Goal: Register for event/course

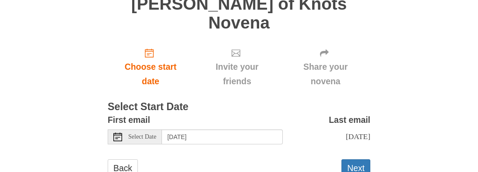
scroll to position [89, 0]
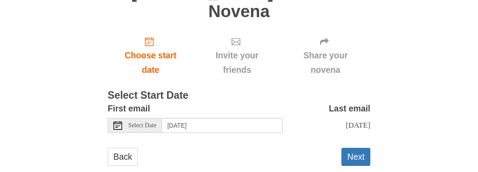
click at [150, 122] on span "Select Date" at bounding box center [142, 125] width 28 height 6
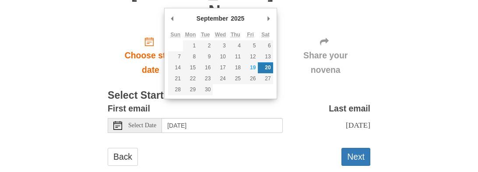
click at [303, 90] on h3 "Select Start Date" at bounding box center [239, 95] width 263 height 11
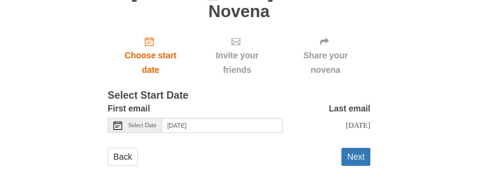
click at [143, 122] on span "Select Date" at bounding box center [142, 125] width 28 height 6
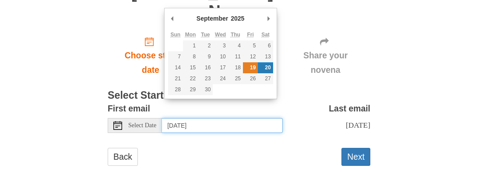
type input "Friday, September 19th"
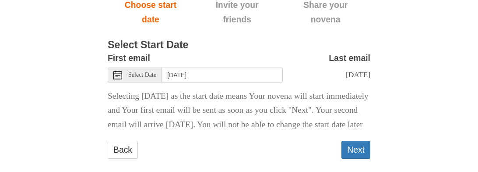
scroll to position [147, 0]
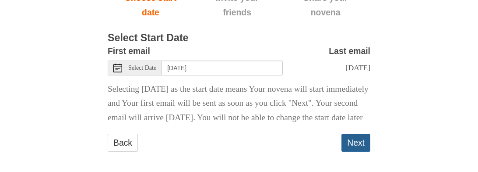
click at [363, 141] on button "Next" at bounding box center [355, 143] width 29 height 18
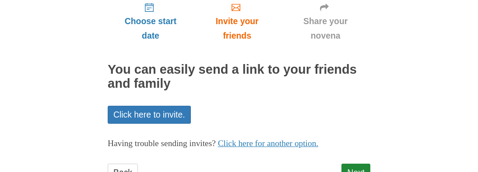
scroll to position [139, 0]
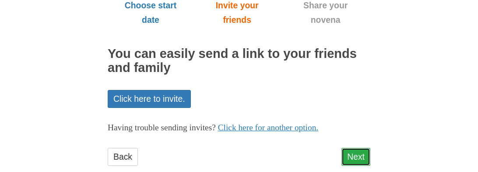
click at [359, 148] on link "Next" at bounding box center [355, 157] width 29 height 18
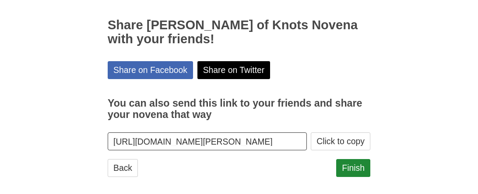
scroll to position [156, 0]
